Goal: Transaction & Acquisition: Purchase product/service

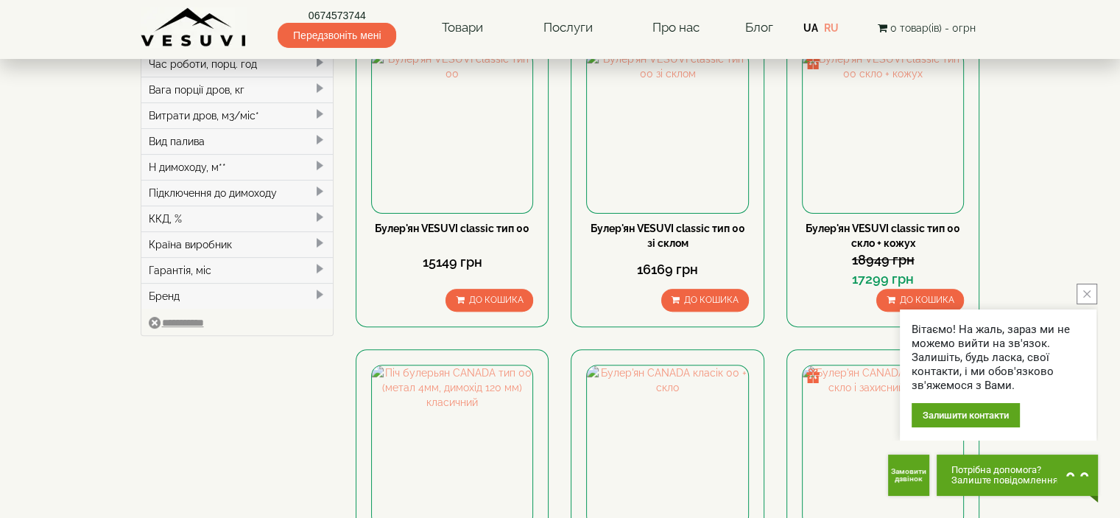
scroll to position [442, 0]
click at [1088, 298] on button "close button" at bounding box center [1087, 294] width 21 height 21
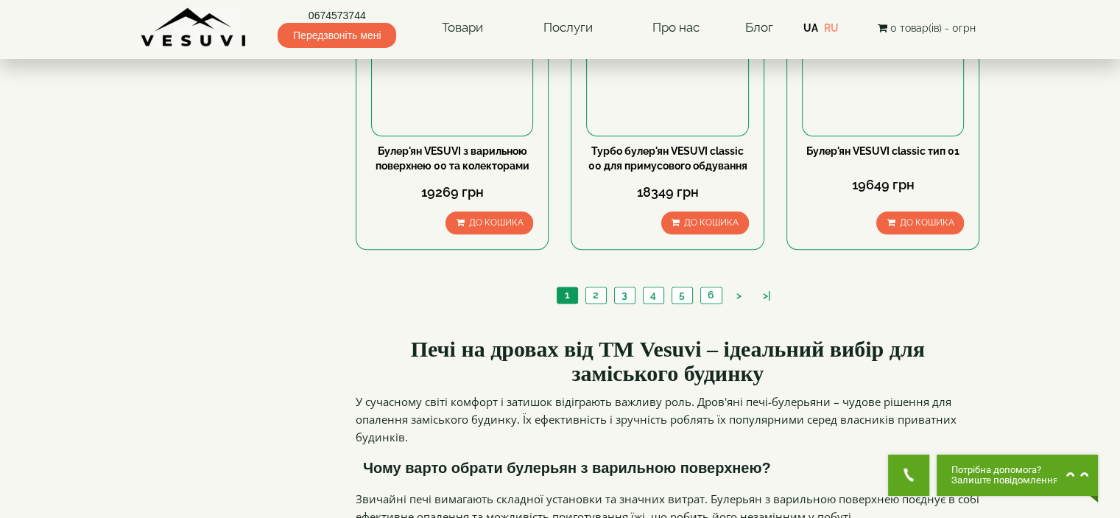
scroll to position [1768, 0]
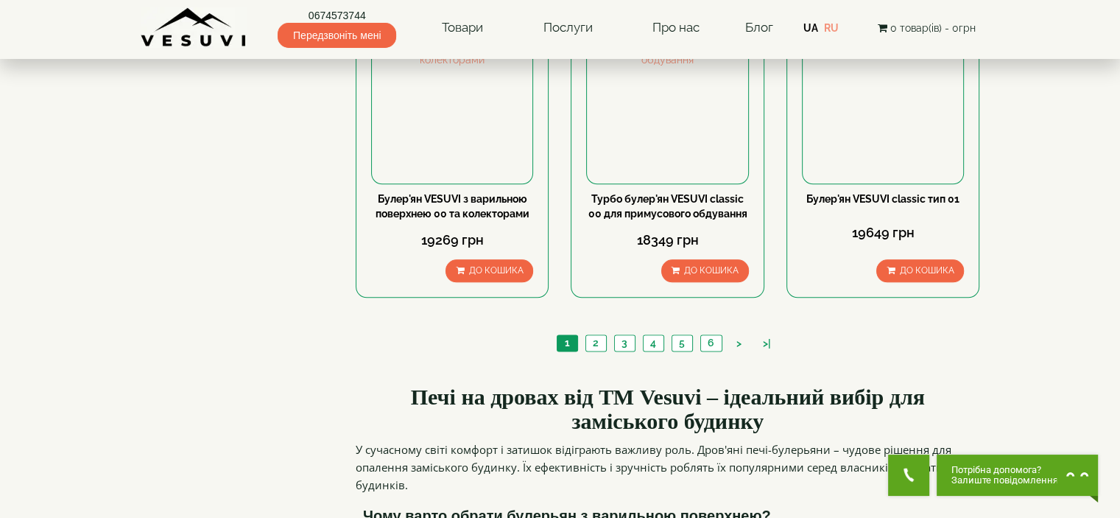
click at [413, 320] on div "1 2 3 4 5 6 > >|" at bounding box center [668, 345] width 625 height 50
click at [598, 335] on link "2" at bounding box center [596, 342] width 21 height 15
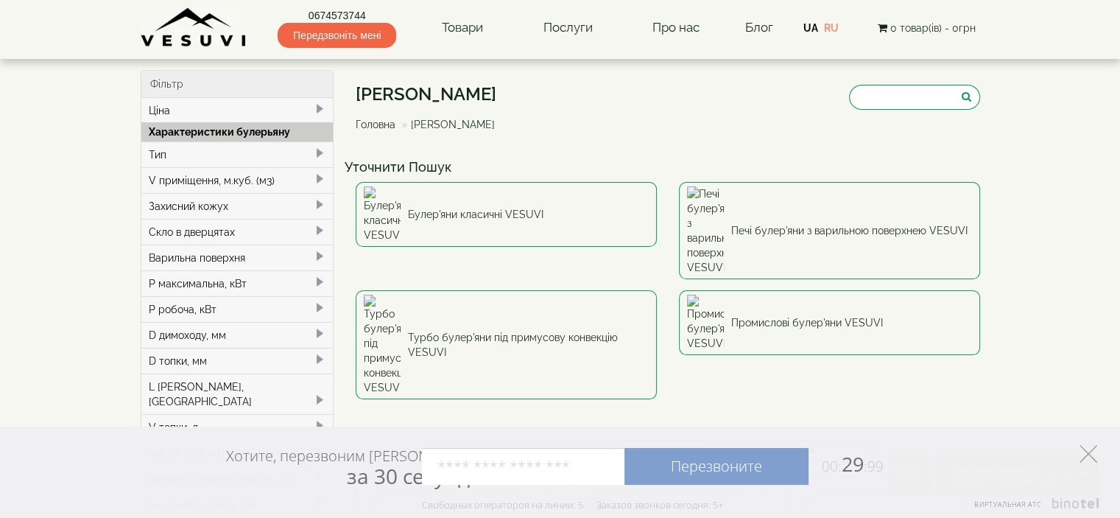
click at [1091, 452] on icon at bounding box center [1089, 454] width 18 height 18
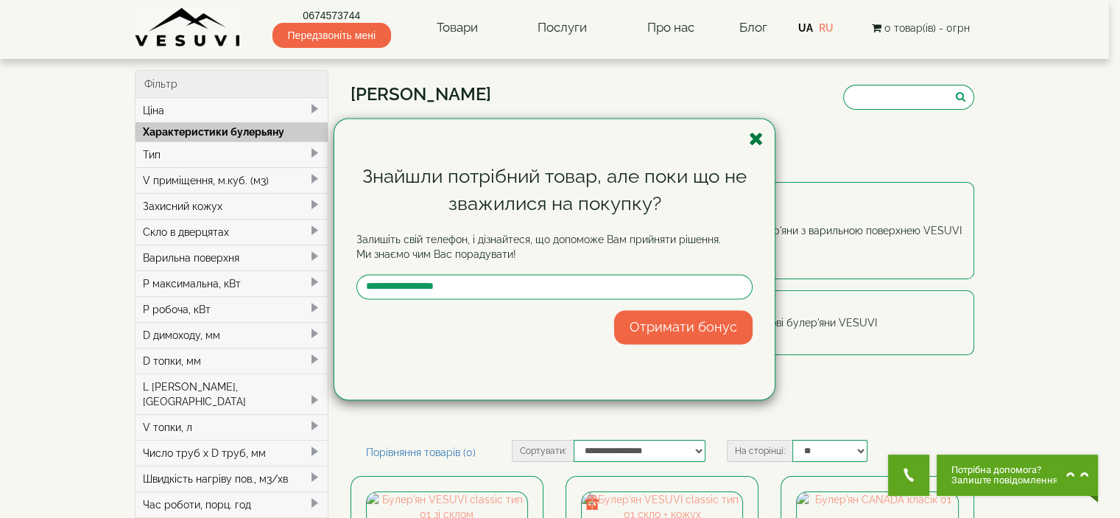
click at [754, 138] on icon "button" at bounding box center [756, 139] width 15 height 18
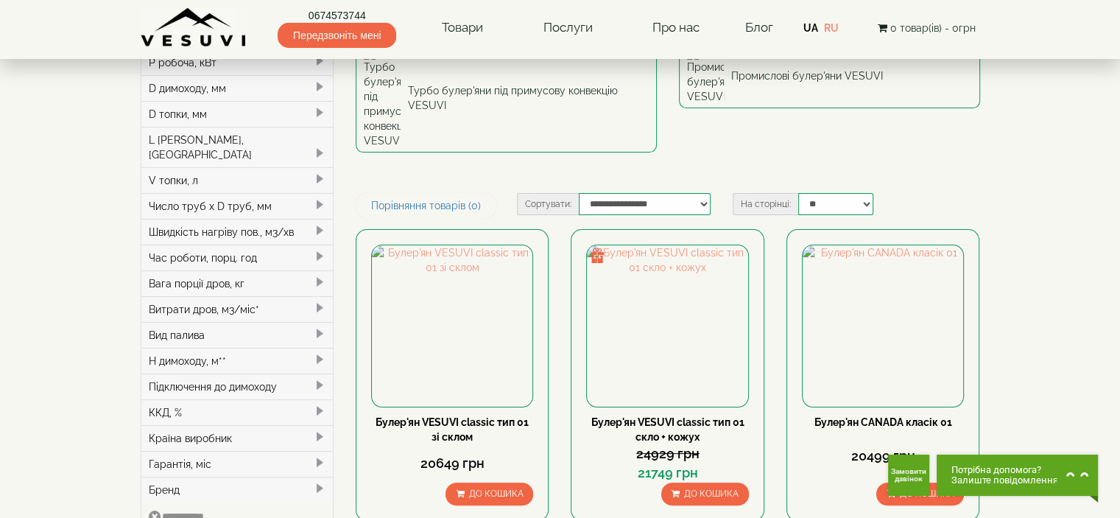
scroll to position [221, 0]
